Goal: Information Seeking & Learning: Learn about a topic

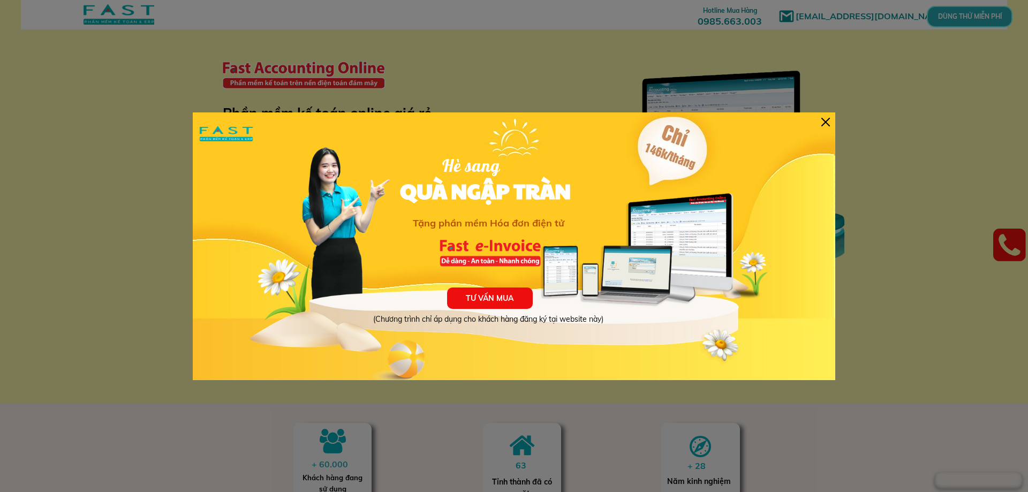
click at [822, 119] on div at bounding box center [825, 122] width 9 height 9
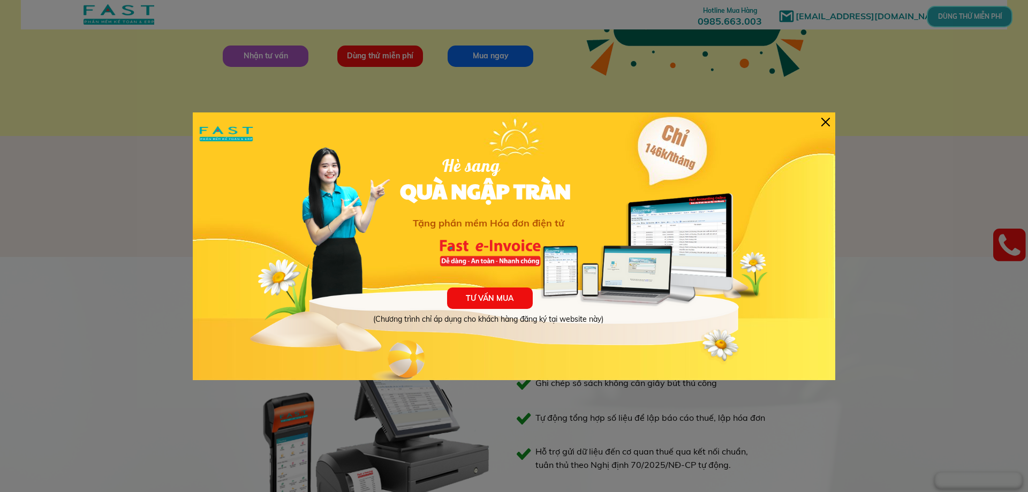
click at [827, 121] on div at bounding box center [825, 122] width 9 height 9
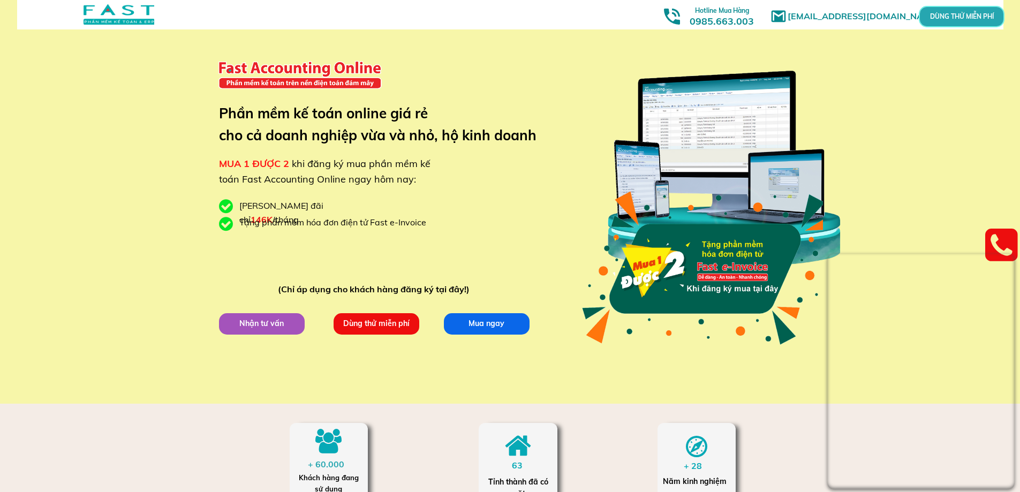
click at [863, 182] on div "[EMAIL_ADDRESS][DOMAIN_NAME] MUA 1 ĐƯỢC 2 khi đăng ký mua phần mềm kế toán Fast…" at bounding box center [510, 202] width 1020 height 404
